Goal: Task Accomplishment & Management: Manage account settings

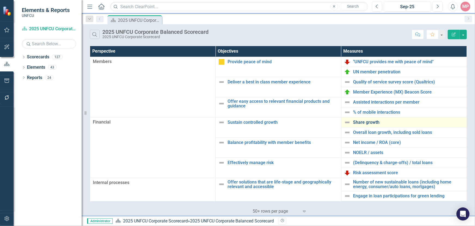
click at [364, 124] on link "Share growth" at bounding box center [408, 122] width 110 height 5
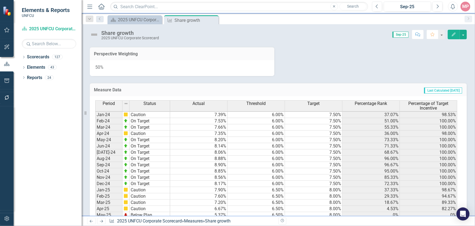
scroll to position [261, 0]
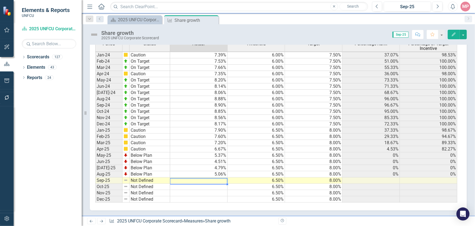
click at [220, 177] on td at bounding box center [198, 180] width 57 height 6
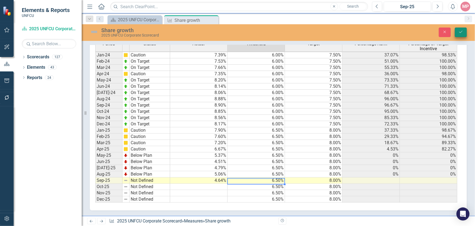
type textarea "6.5"
click at [462, 31] on icon "Save" at bounding box center [460, 32] width 5 height 4
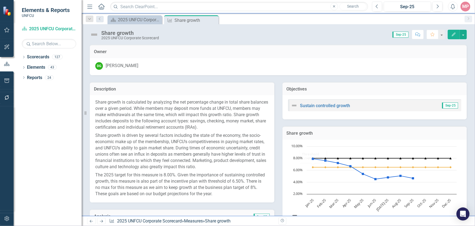
scroll to position [74, 0]
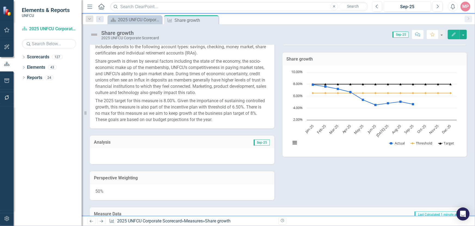
click at [262, 140] on span "Sep-25" at bounding box center [262, 142] width 16 height 6
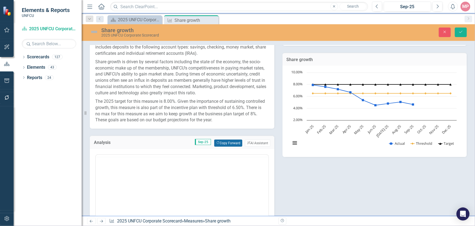
click at [228, 141] on button "Copy Forward Copy Forward" at bounding box center [228, 142] width 28 height 7
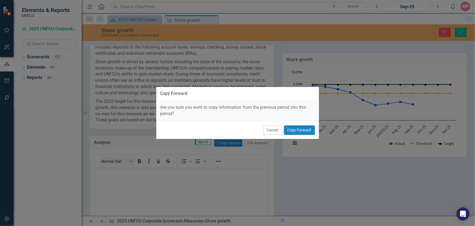
scroll to position [0, 0]
click at [294, 129] on button "Copy Forward" at bounding box center [299, 130] width 31 height 10
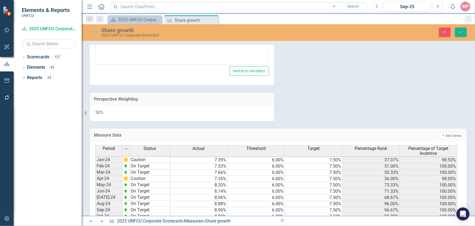
scroll to position [371, 0]
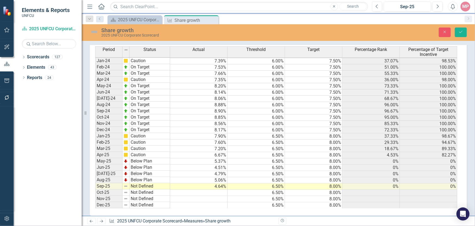
click at [137, 188] on td "Not Defined" at bounding box center [149, 186] width 41 height 6
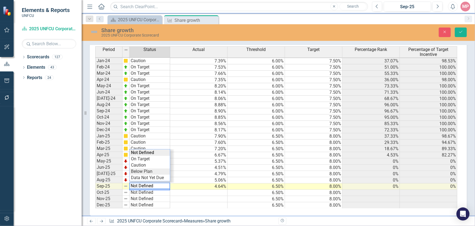
type textarea "Below Plan"
click at [145, 169] on div "Period Status Actual Threshold Target Percentage Rank Percentage of Target Ince…" at bounding box center [276, 127] width 362 height 162
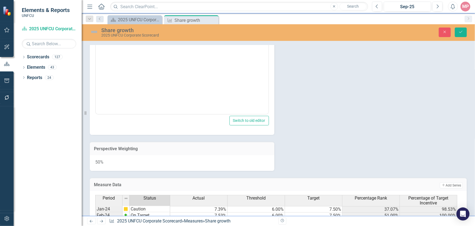
scroll to position [123, 0]
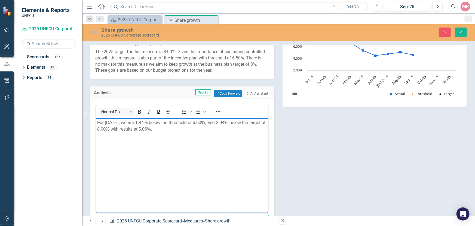
click at [163, 128] on p "For August 2025, we are 1.44% below the threshold of 6.50%, and 2.94% below the…" at bounding box center [182, 125] width 170 height 13
drag, startPoint x: 153, startPoint y: 122, endPoint x: 153, endPoint y: 119, distance: 3.3
click at [153, 121] on p "For August 2025, we are 1.44% below the threshold of 6.50%, and 2.94% below the…" at bounding box center [182, 125] width 170 height 13
click at [234, 122] on p "For August 2025, we are 1.86% below the threshold of 6.50%, and 2.94% below the…" at bounding box center [182, 125] width 170 height 13
click at [118, 122] on p "For August 2025, we are 1.86% below the threshold of 6.50%, and 3.36% below the…" at bounding box center [182, 125] width 170 height 13
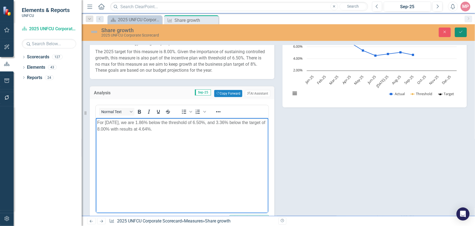
click at [461, 31] on icon "Save" at bounding box center [460, 32] width 5 height 4
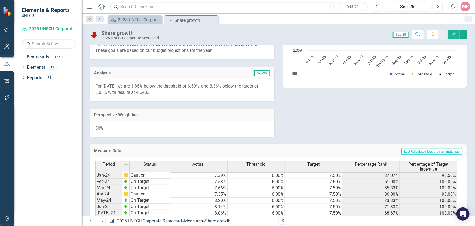
scroll to position [0, 0]
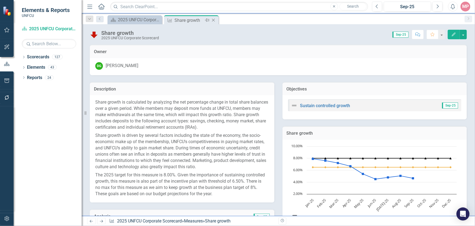
click at [215, 19] on icon "Close" at bounding box center [213, 20] width 5 height 4
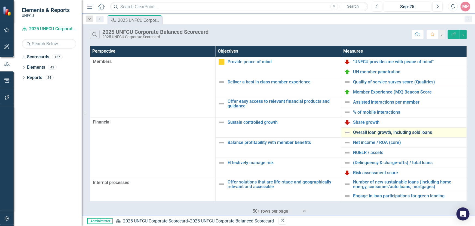
click at [388, 131] on link "Overall loan growth, including sold loans" at bounding box center [408, 132] width 110 height 5
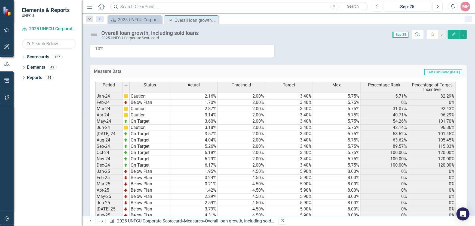
scroll to position [298, 0]
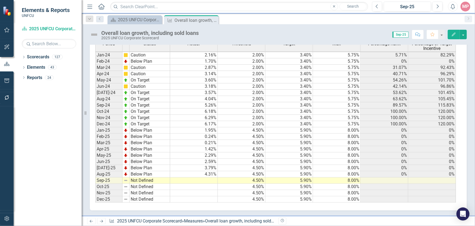
click at [207, 177] on td at bounding box center [194, 180] width 48 height 6
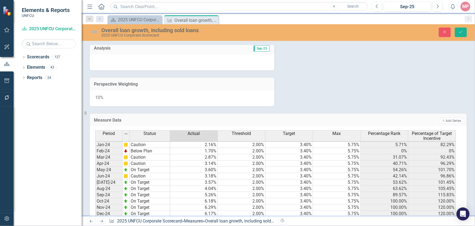
scroll to position [298, 0]
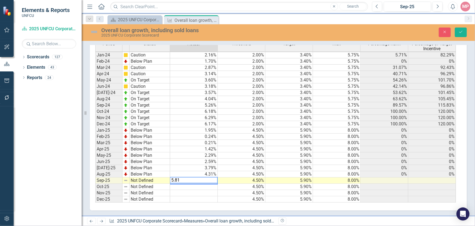
type textarea "5.81"
click at [140, 178] on td "Not Defined" at bounding box center [149, 180] width 41 height 6
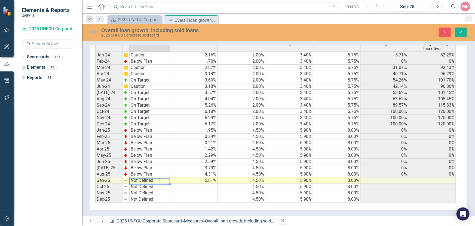
click at [140, 178] on td "Not Defined" at bounding box center [149, 180] width 41 height 6
click at [140, 178] on textarea "Not Defined" at bounding box center [149, 180] width 41 height 7
type textarea "Caution"
click at [148, 156] on div "Period Status Actual Threshold Target Max Percentage Rank Percentage of Target …" at bounding box center [276, 122] width 362 height 162
click at [462, 32] on icon "Save" at bounding box center [460, 32] width 5 height 4
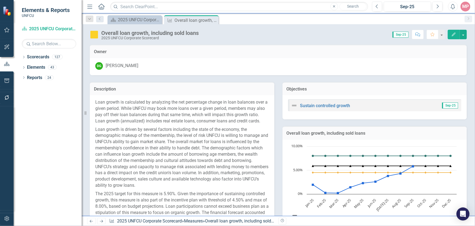
scroll to position [123, 0]
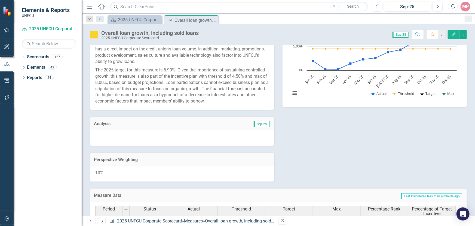
click at [257, 127] on span "Sep-25" at bounding box center [262, 124] width 16 height 6
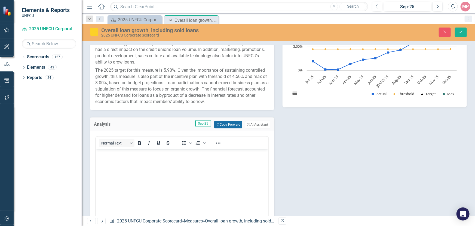
click at [226, 128] on button "Copy Forward Copy Forward" at bounding box center [228, 124] width 28 height 7
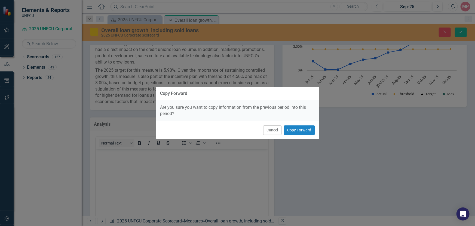
scroll to position [0, 0]
click at [299, 130] on button "Copy Forward" at bounding box center [299, 130] width 31 height 10
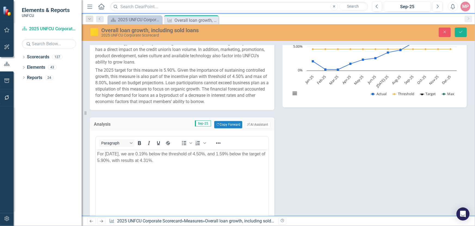
click at [165, 160] on p "For August 2025, we are 0.19% below the threshold of 4.50%, and 1.59% below the…" at bounding box center [182, 156] width 170 height 13
click at [154, 153] on p "For August 2025, we are 0.19% below the threshold of 4.50%, and 1.59% below the…" at bounding box center [182, 156] width 170 height 13
drag, startPoint x: 146, startPoint y: 153, endPoint x: 149, endPoint y: 150, distance: 4.2
click at [146, 152] on p "For August 2025, we are % below the threshold of 4.50%, and 1.59% below the tar…" at bounding box center [182, 156] width 170 height 13
click at [170, 153] on p "For August 2025, we are 1.31% below the threshold of 4.50%, and 1.59% below the…" at bounding box center [182, 156] width 170 height 13
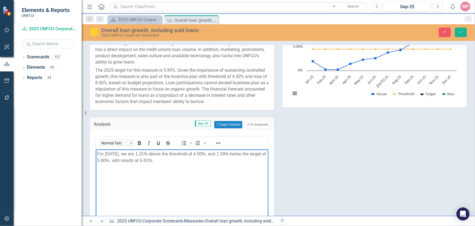
drag, startPoint x: 116, startPoint y: 159, endPoint x: 118, endPoint y: 154, distance: 5.1
click at [117, 158] on p "For August 2025, we are 1.31% above the threshold of 4.50%, and 1.59% below the…" at bounding box center [182, 156] width 170 height 13
click at [233, 152] on p "For August 2025, we are 1.31% above the threshold of 4.50%, and 1.59% below the…" at bounding box center [182, 156] width 170 height 13
click at [117, 152] on p "For August 2025, we are 1.31% above the threshold of 4.50%, and 0.09% below the…" at bounding box center [182, 156] width 170 height 13
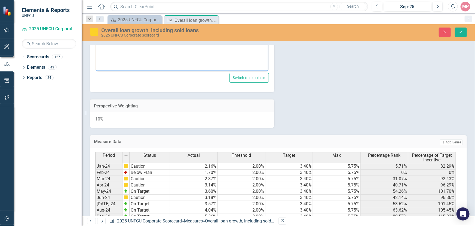
scroll to position [148, 0]
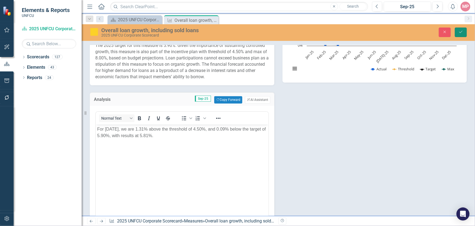
click at [459, 31] on icon "Save" at bounding box center [460, 32] width 5 height 4
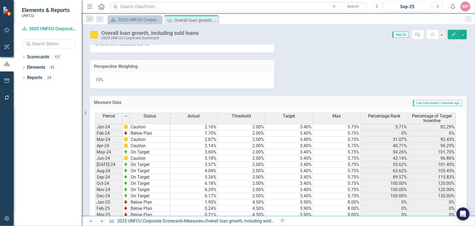
scroll to position [123, 0]
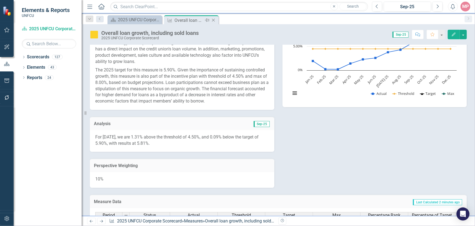
click at [214, 20] on icon "Close" at bounding box center [213, 20] width 5 height 4
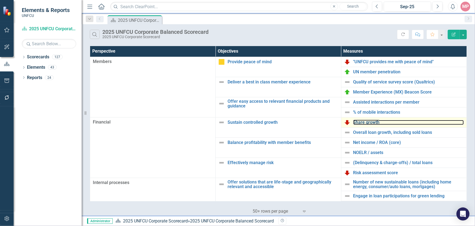
click at [367, 121] on link "Share growth" at bounding box center [408, 122] width 110 height 5
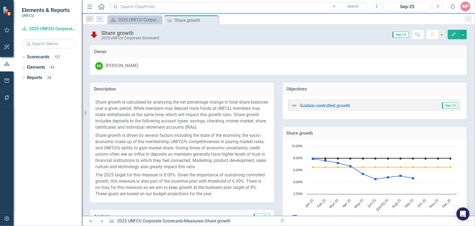
scroll to position [99, 0]
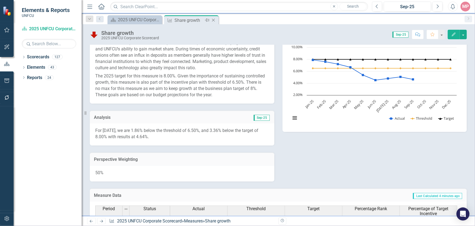
click at [214, 21] on icon at bounding box center [213, 20] width 3 height 3
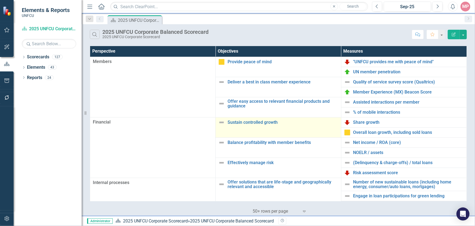
click at [218, 122] on img at bounding box center [221, 122] width 7 height 7
click at [221, 123] on img at bounding box center [221, 122] width 7 height 7
click at [221, 121] on img at bounding box center [221, 122] width 7 height 7
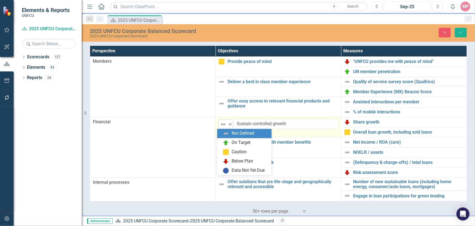
click at [228, 122] on icon "Expand" at bounding box center [229, 124] width 5 height 4
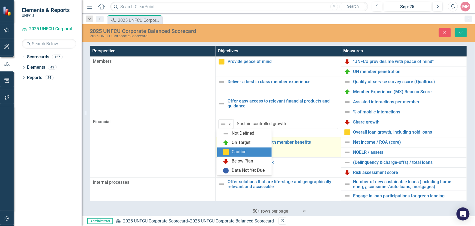
drag, startPoint x: 245, startPoint y: 151, endPoint x: 272, endPoint y: 138, distance: 30.2
click at [245, 151] on div "Caution" at bounding box center [239, 152] width 15 height 6
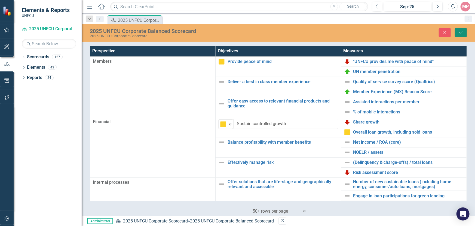
click at [461, 32] on icon "Save" at bounding box center [460, 32] width 5 height 4
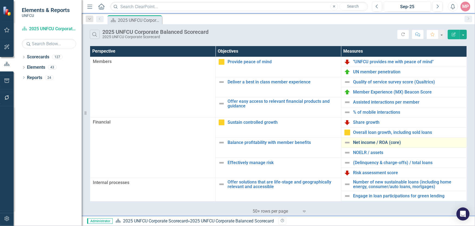
click at [378, 141] on link "Net income / ROA (core)" at bounding box center [408, 142] width 110 height 5
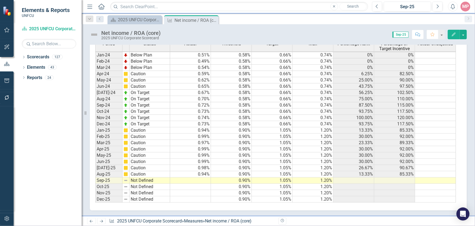
scroll to position [1, 0]
click at [193, 177] on td at bounding box center [190, 180] width 41 height 6
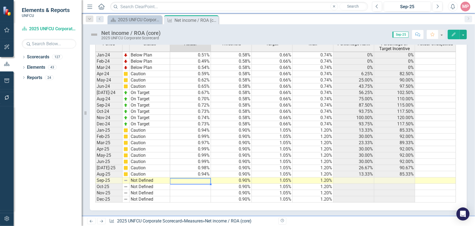
click at [193, 177] on td at bounding box center [190, 180] width 41 height 6
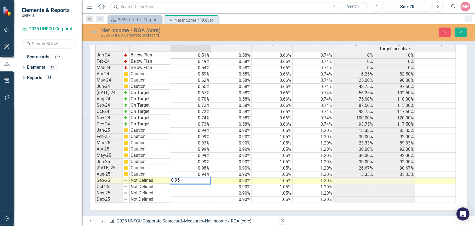
type textarea "0.95"
click at [151, 177] on td "Not Defined" at bounding box center [149, 180] width 41 height 6
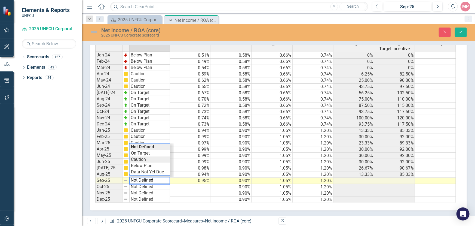
type textarea "Caution"
click at [147, 156] on div "Period Status Actual Threshold Target Max Percentage Rank Percentage of Target …" at bounding box center [276, 122] width 362 height 162
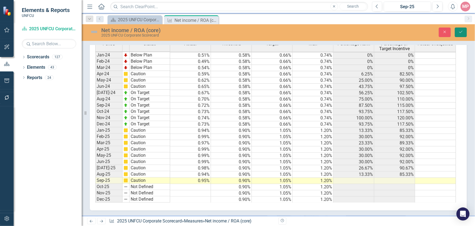
click at [463, 31] on button "Save" at bounding box center [461, 32] width 12 height 10
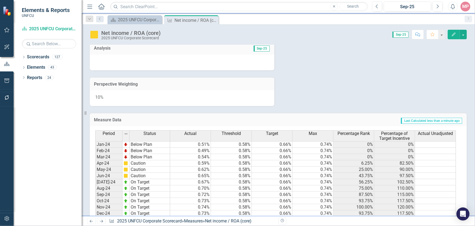
scroll to position [67, 0]
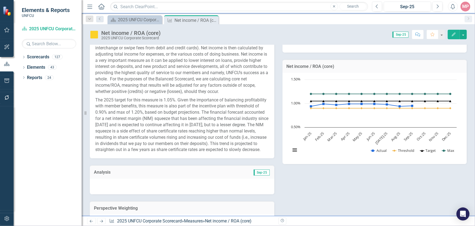
click at [258, 175] on span "Sep-25" at bounding box center [262, 172] width 16 height 6
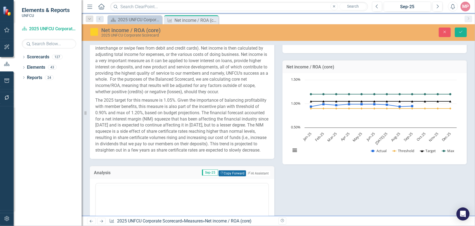
scroll to position [0, 0]
click at [226, 176] on button "Copy Forward Copy Forward" at bounding box center [231, 173] width 27 height 6
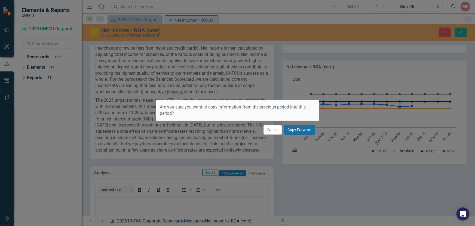
click at [307, 131] on button "Copy Forward" at bounding box center [299, 130] width 31 height 10
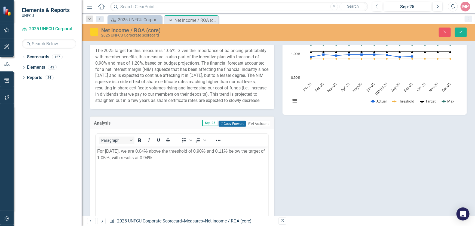
scroll to position [141, 0]
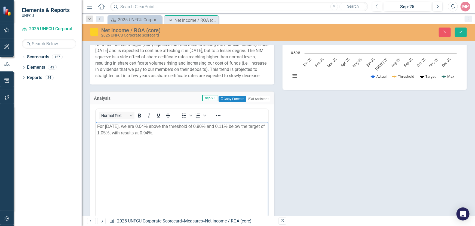
click at [166, 132] on p "For August 2025, we are 0.04% above the threshold of 0.90% and 0.11% below the …" at bounding box center [182, 129] width 170 height 13
drag, startPoint x: 154, startPoint y: 127, endPoint x: 155, endPoint y: 124, distance: 2.8
click at [154, 127] on p "For August 2025, we are 0.04% above the threshold of 0.90% and 0.11% below the …" at bounding box center [182, 129] width 170 height 13
drag, startPoint x: 233, startPoint y: 125, endPoint x: 234, endPoint y: 122, distance: 3.9
click at [233, 125] on p "For August 2025, we are 0.05% above the threshold of 0.90% and 0.11% below the …" at bounding box center [182, 129] width 170 height 13
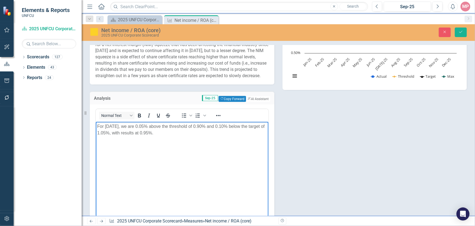
click at [118, 125] on p "For August 2025, we are 0.05% above the threshold of 0.90% and 0.10% below the …" at bounding box center [182, 129] width 170 height 13
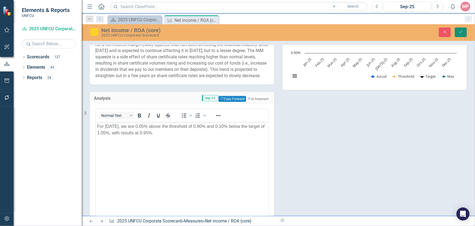
click at [461, 30] on icon "Save" at bounding box center [460, 32] width 5 height 4
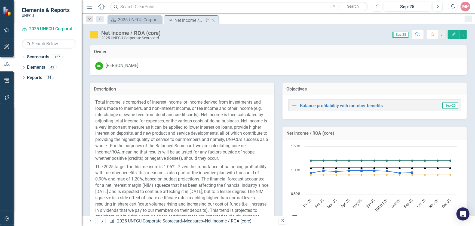
click at [216, 20] on icon "Close" at bounding box center [213, 20] width 5 height 4
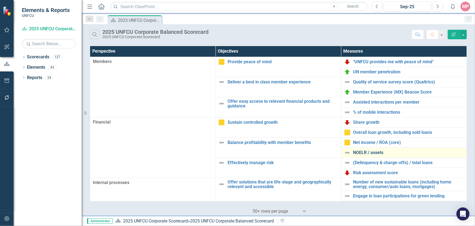
click at [368, 153] on link "NOELR / assets" at bounding box center [408, 152] width 110 height 5
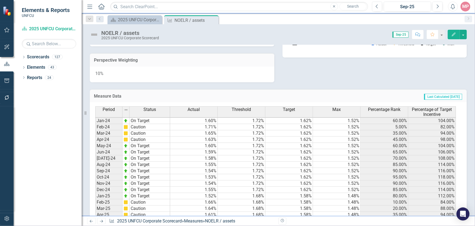
scroll to position [242, 0]
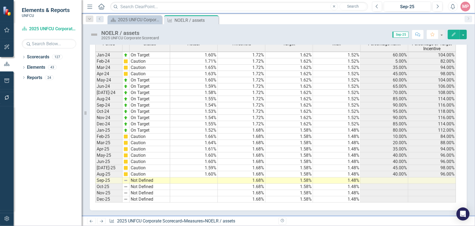
click at [209, 177] on td at bounding box center [194, 180] width 48 height 6
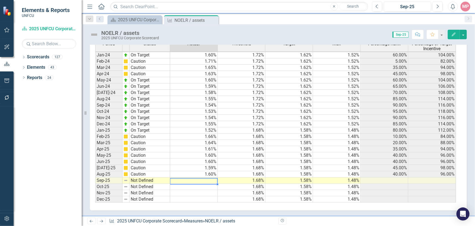
click at [208, 177] on td at bounding box center [194, 180] width 48 height 6
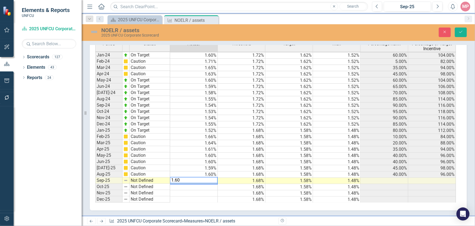
type textarea "1.60"
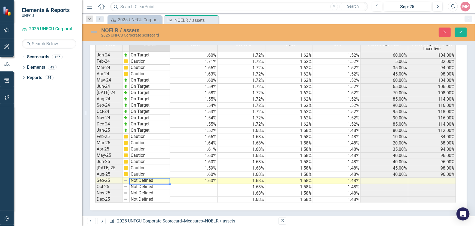
click at [144, 178] on td "Not Defined" at bounding box center [149, 180] width 41 height 6
type textarea "Caution"
click at [146, 154] on div "Period Status Actual Threshold Target Max Percentage Rank Percentage of Target …" at bounding box center [276, 122] width 362 height 162
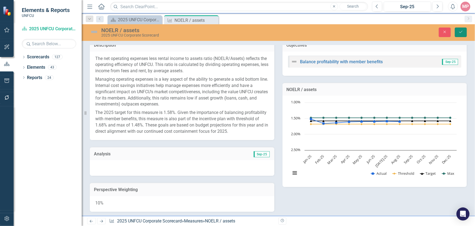
click at [462, 31] on icon "Save" at bounding box center [460, 32] width 5 height 4
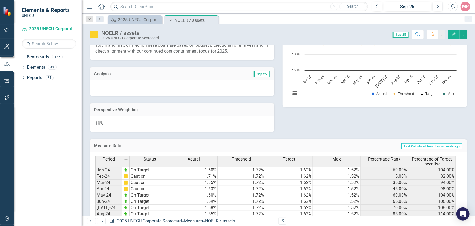
scroll to position [49, 0]
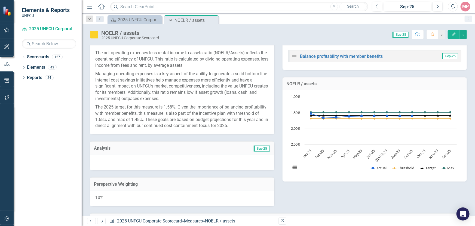
click at [261, 147] on span "Sep-25" at bounding box center [262, 148] width 16 height 6
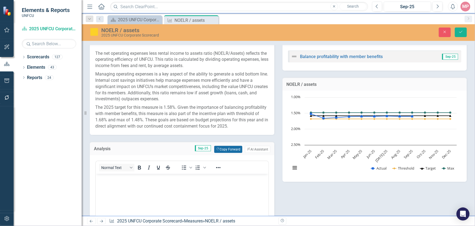
click at [223, 147] on button "Copy Forward Copy Forward" at bounding box center [228, 149] width 28 height 7
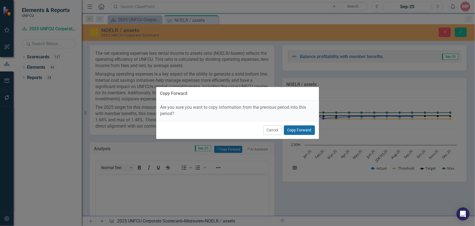
click at [310, 128] on button "Copy Forward" at bounding box center [299, 130] width 31 height 10
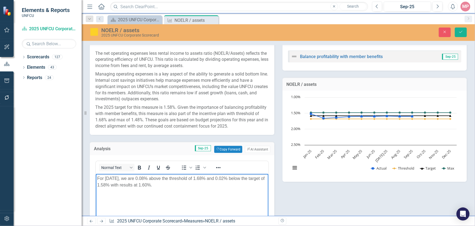
click at [118, 177] on p "For August 2025, we are 0.08% above the threshold of 1.68% and 0.02% below the …" at bounding box center [182, 181] width 170 height 13
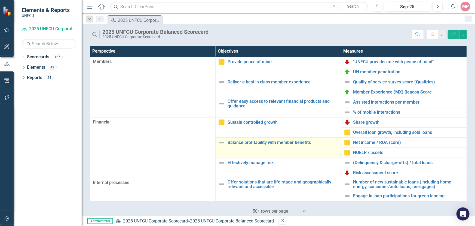
click at [219, 142] on img at bounding box center [221, 142] width 7 height 7
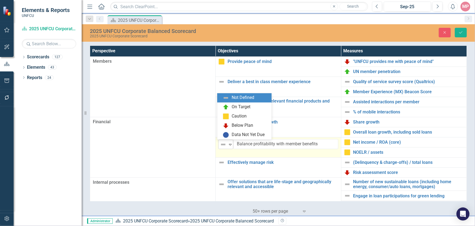
click at [227, 143] on icon "Expand" at bounding box center [229, 144] width 5 height 4
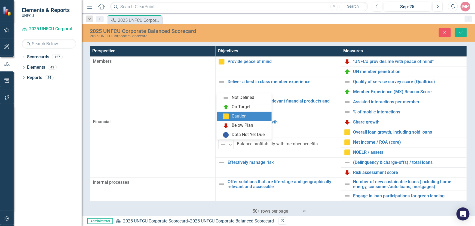
click at [246, 117] on div "Caution" at bounding box center [239, 116] width 15 height 6
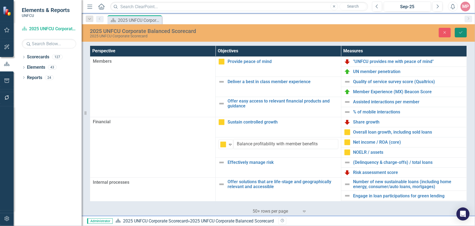
click at [463, 33] on button "Save" at bounding box center [461, 33] width 12 height 10
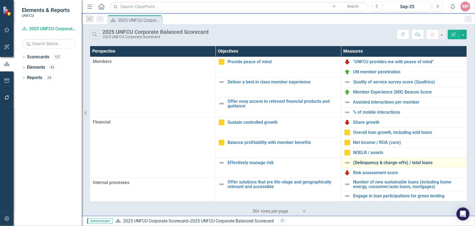
click at [400, 162] on link "(Delinquency & charge-offs) / total loans" at bounding box center [408, 162] width 110 height 5
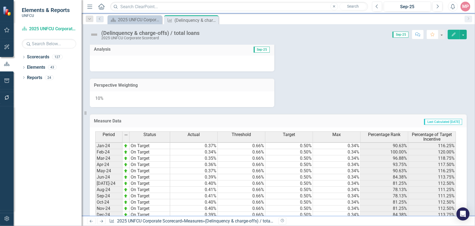
scroll to position [298, 0]
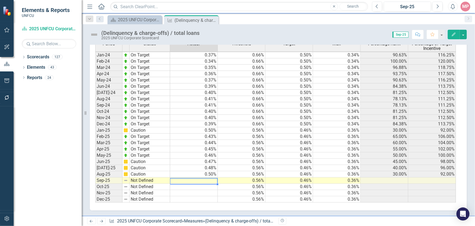
click at [208, 177] on td at bounding box center [194, 180] width 48 height 6
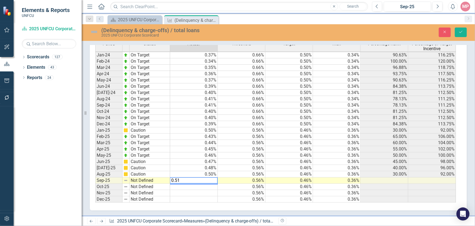
type textarea "0.51"
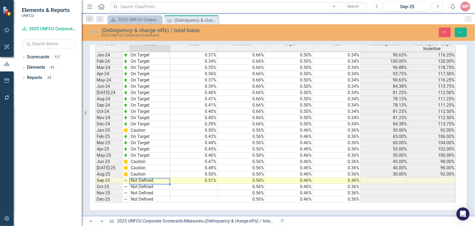
click at [138, 178] on td "Not Defined" at bounding box center [149, 180] width 41 height 6
type textarea "Caution"
click at [146, 157] on div "Period Status Actual Threshold Target Max Percentage Rank Percentage of Target …" at bounding box center [276, 122] width 362 height 162
click at [461, 32] on icon "submit" at bounding box center [460, 32] width 3 height 2
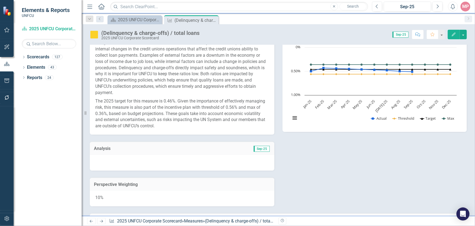
scroll to position [173, 0]
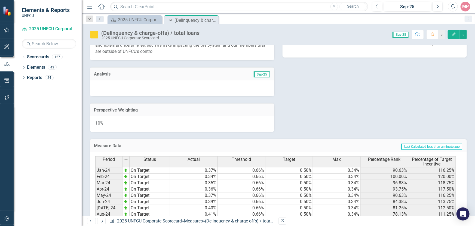
click at [258, 77] on span "Sep-25" at bounding box center [262, 74] width 16 height 6
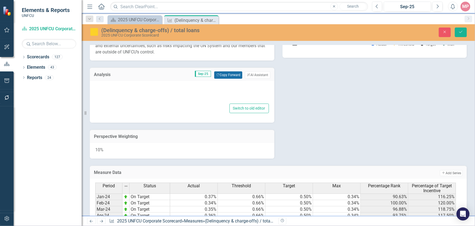
click at [223, 78] on button "Copy Forward Copy Forward" at bounding box center [228, 74] width 28 height 7
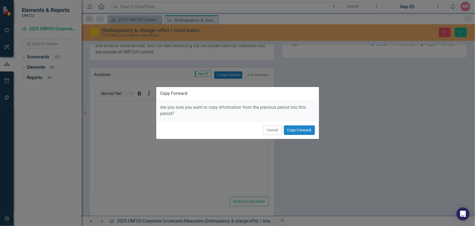
scroll to position [0, 0]
click at [300, 131] on button "Copy Forward" at bounding box center [299, 130] width 31 height 10
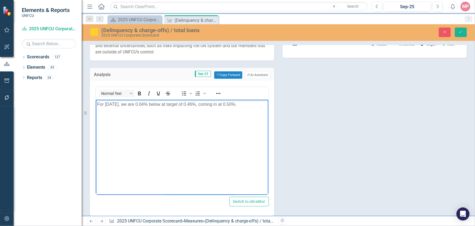
click at [241, 102] on p "For August 2025, we are 0.04% below at target of 0.46%, coming in at 0.50%." at bounding box center [182, 104] width 170 height 7
click at [155, 103] on p "For August 2025, we are 0.04% below at target of 0.46%, coming in at 0.51%." at bounding box center [182, 104] width 170 height 7
click at [119, 103] on p "For August 2025, we are 0.05% below at target of 0.46%, coming in at 0.51%." at bounding box center [182, 104] width 170 height 7
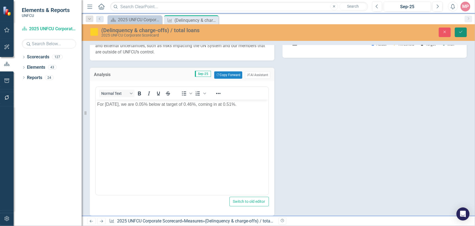
click at [459, 31] on icon "Save" at bounding box center [460, 32] width 5 height 4
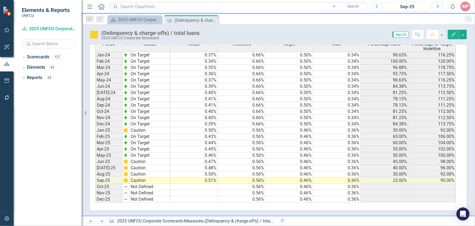
scroll to position [174, 0]
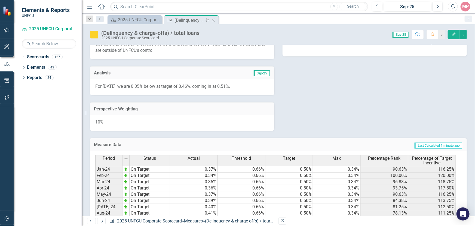
click at [213, 20] on icon at bounding box center [213, 20] width 3 height 3
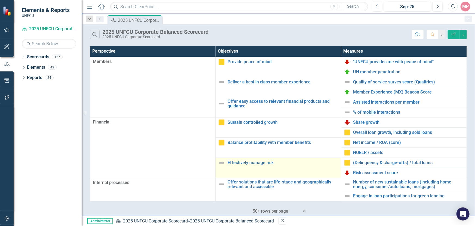
click at [220, 163] on img at bounding box center [221, 162] width 7 height 7
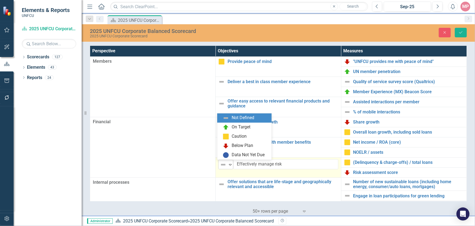
click at [229, 164] on icon "Expand" at bounding box center [229, 164] width 5 height 4
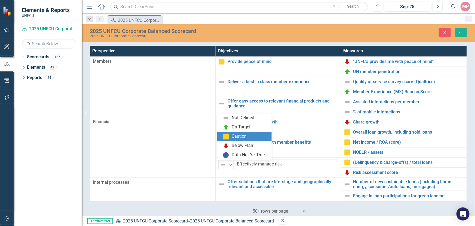
click at [242, 137] on div "Caution" at bounding box center [239, 136] width 15 height 6
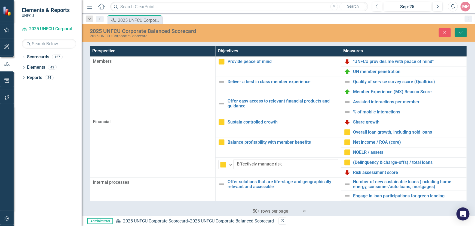
click at [458, 32] on button "Save" at bounding box center [461, 33] width 12 height 10
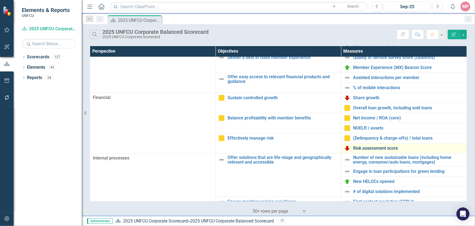
scroll to position [49, 0]
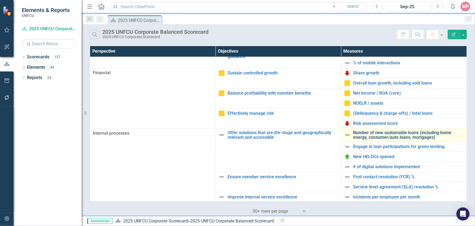
click at [404, 134] on link "Number of new sustainable loans (including home energy, consumer/auto loans, mo…" at bounding box center [408, 135] width 110 height 10
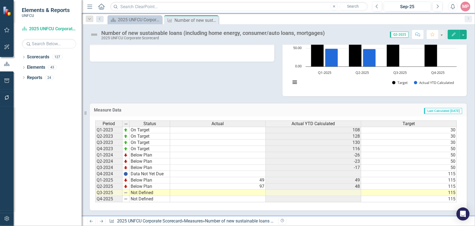
scroll to position [68, 0]
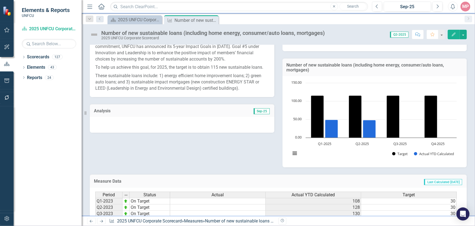
click at [0, 0] on icon "Close" at bounding box center [0, 0] width 0 height 0
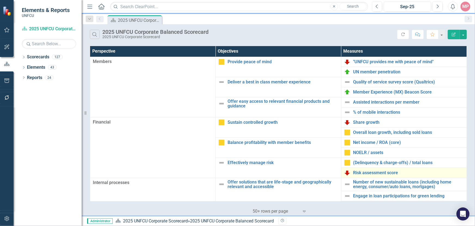
scroll to position [24, 0]
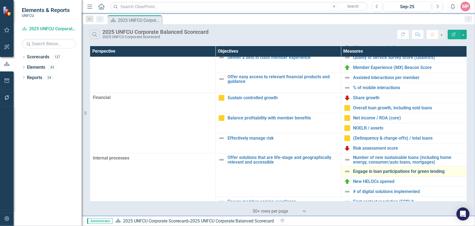
click at [387, 171] on link "Engage in loan participations for green lending" at bounding box center [408, 171] width 110 height 5
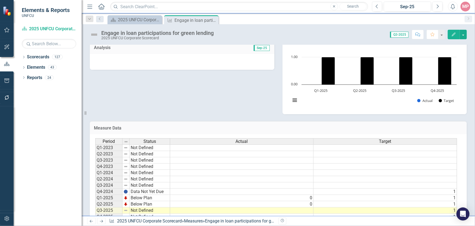
scroll to position [0, 0]
click at [140, 18] on div "2025 UNFCU Corporate Balanced Scorecard" at bounding box center [136, 19] width 36 height 7
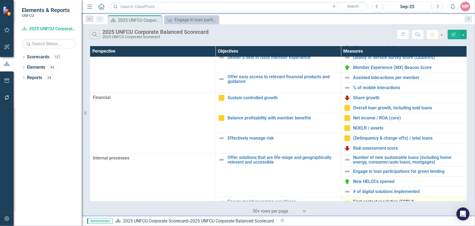
scroll to position [49, 0]
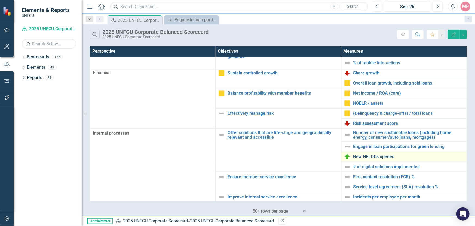
click at [375, 155] on link "New HELOCs opened" at bounding box center [408, 156] width 110 height 5
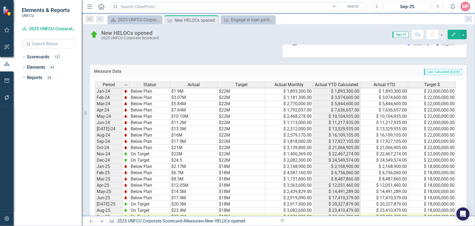
scroll to position [213, 0]
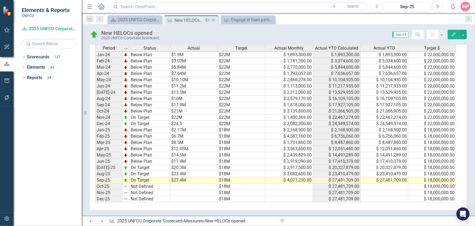
click at [213, 20] on icon at bounding box center [213, 20] width 3 height 3
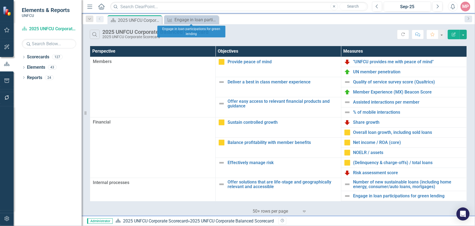
click at [182, 24] on div "Engage in loan participations for green lending" at bounding box center [191, 31] width 68 height 15
click at [192, 21] on div "Engage in loan participations for green lending" at bounding box center [192, 19] width 36 height 7
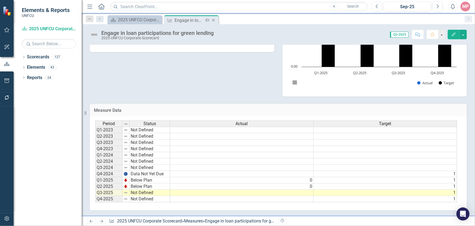
click at [213, 20] on icon at bounding box center [213, 20] width 3 height 3
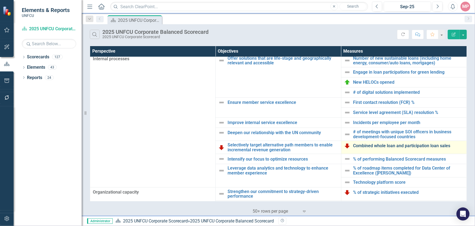
scroll to position [142, 0]
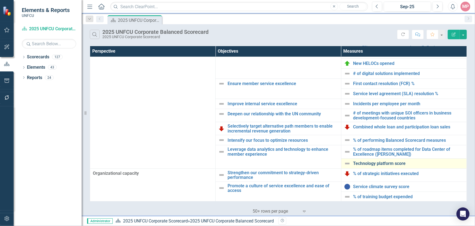
click at [375, 163] on link "Technology platform score" at bounding box center [408, 163] width 110 height 5
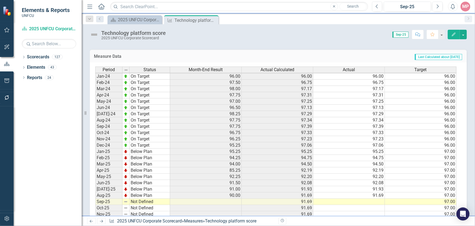
scroll to position [213, 0]
